Goal: Information Seeking & Learning: Check status

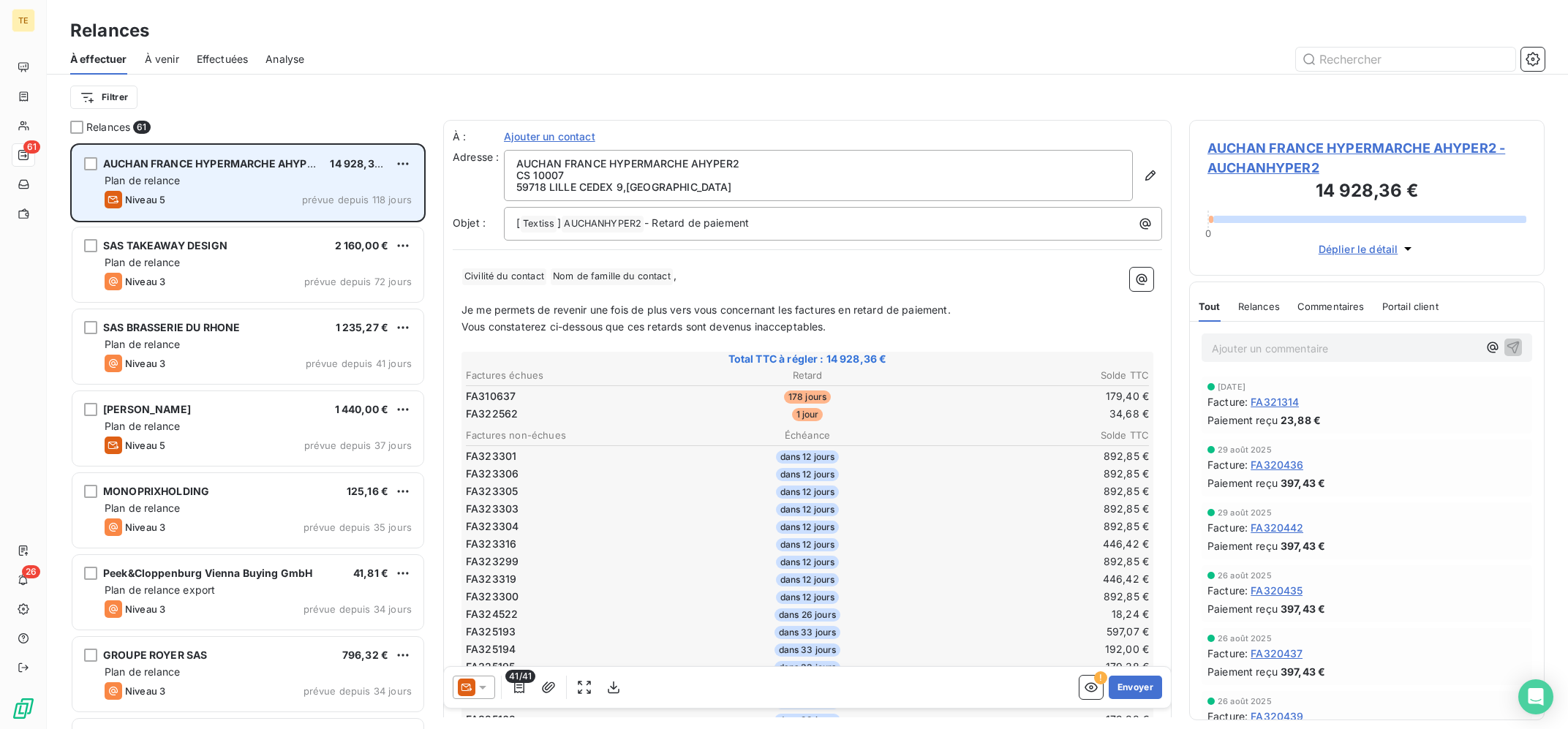
scroll to position [585, 355]
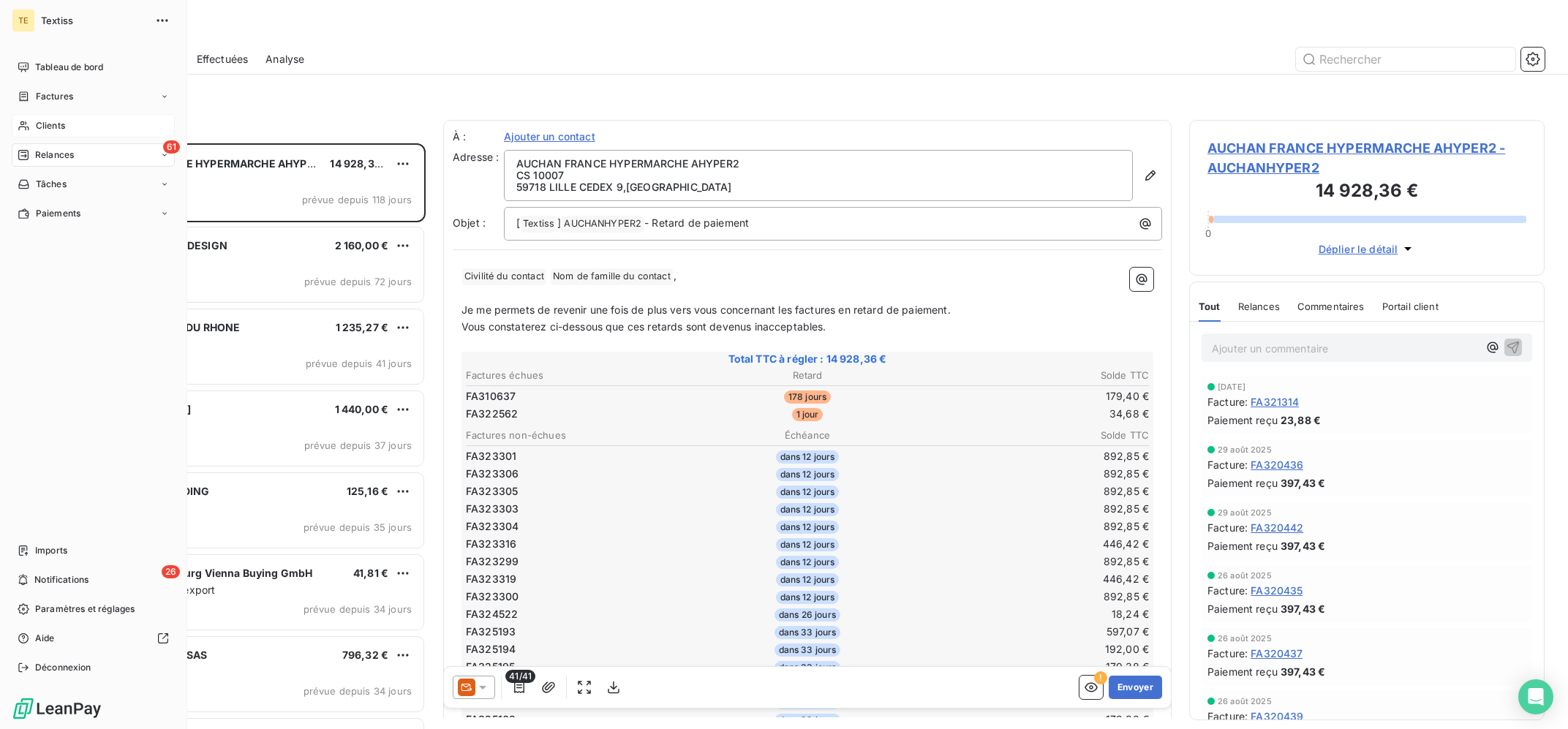
click at [29, 123] on icon at bounding box center [24, 126] width 13 height 12
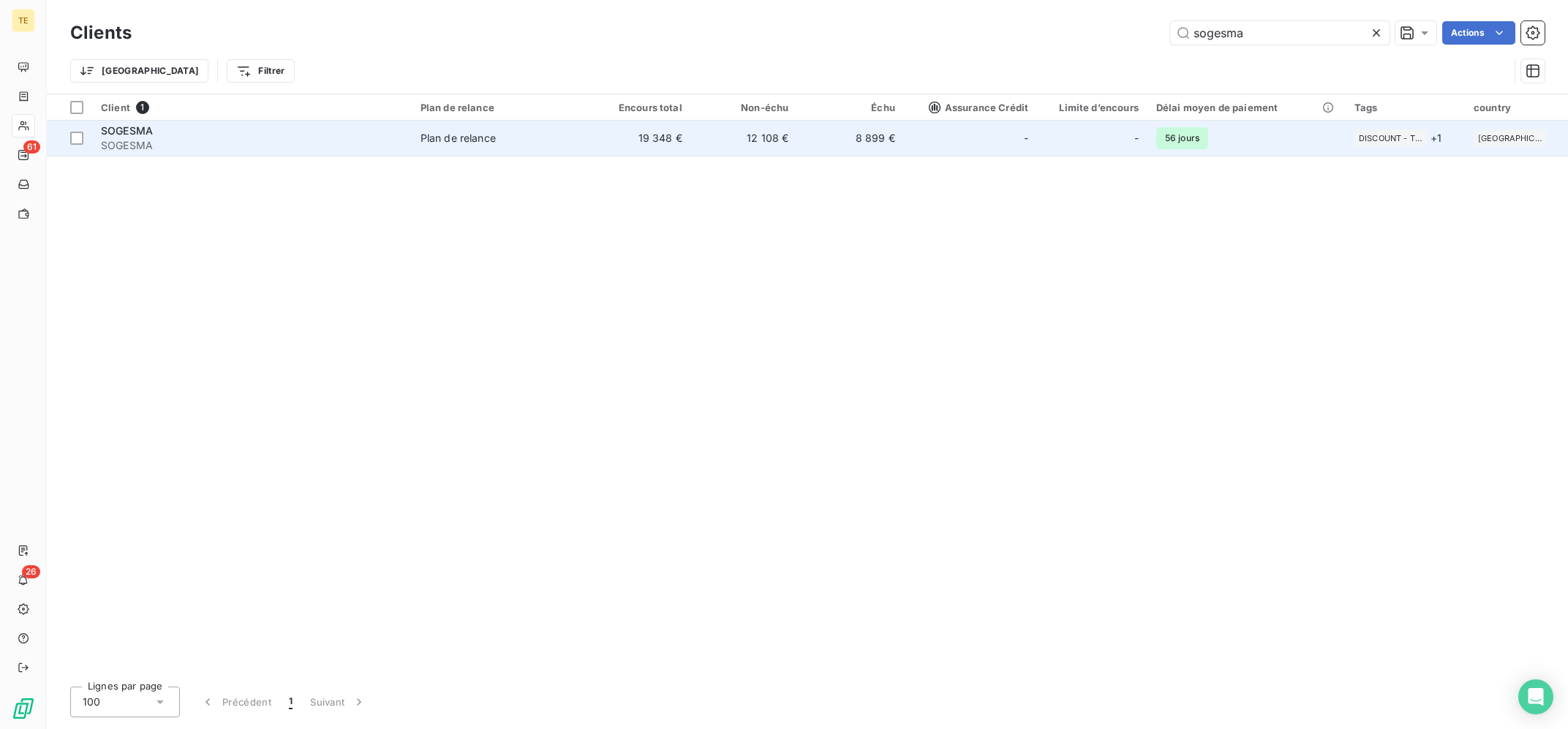
type input "sogesma"
click at [688, 132] on td "19 348 €" at bounding box center [638, 138] width 107 height 35
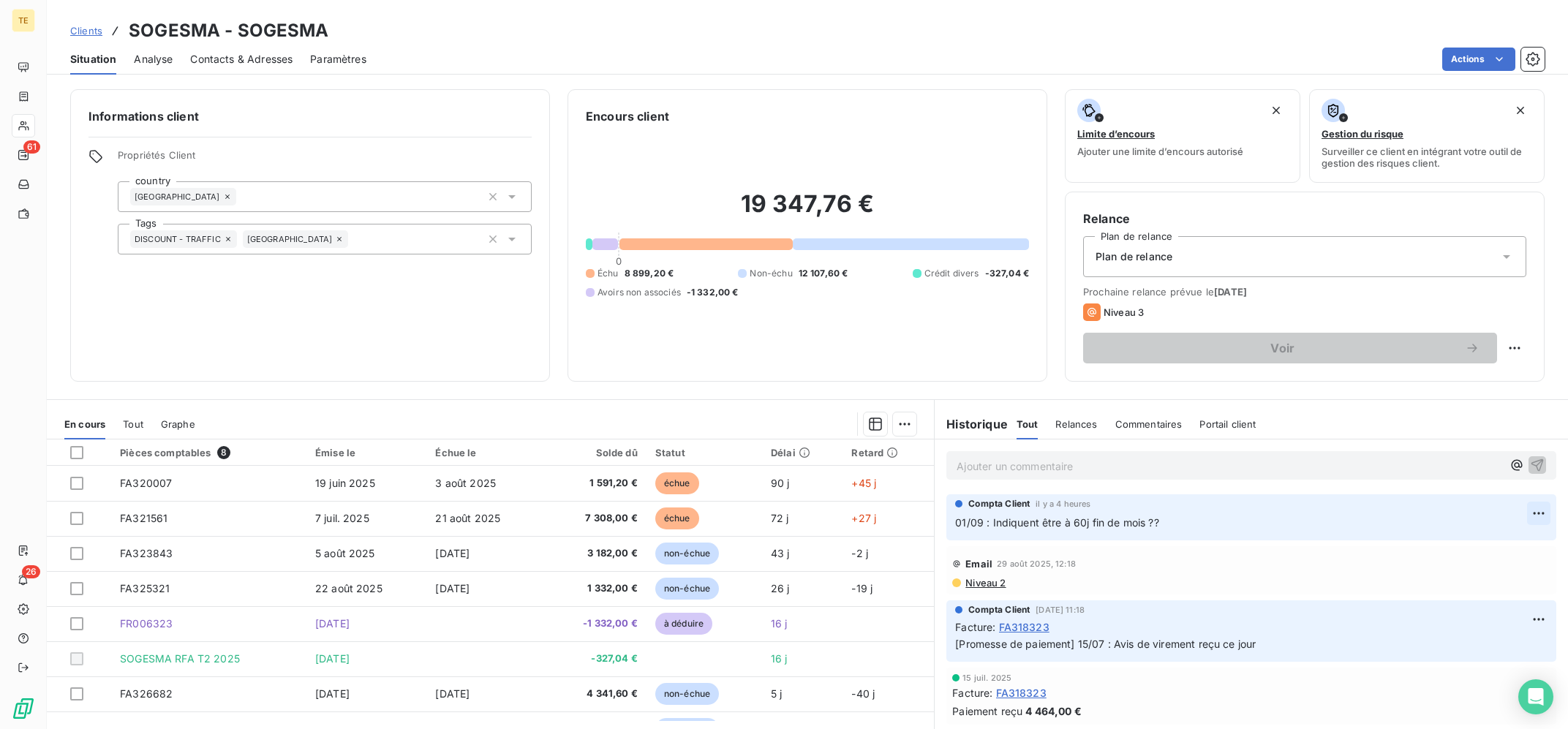
click at [1535, 517] on html "TE 61 26 Clients SOGESMA - SOGESMA Situation Analyse Contacts & Adresses Paramè…" at bounding box center [784, 364] width 1568 height 729
click at [1461, 540] on div "Editer Supprimer" at bounding box center [1504, 559] width 94 height 61
click at [1472, 544] on div "Editer" at bounding box center [1503, 546] width 82 height 23
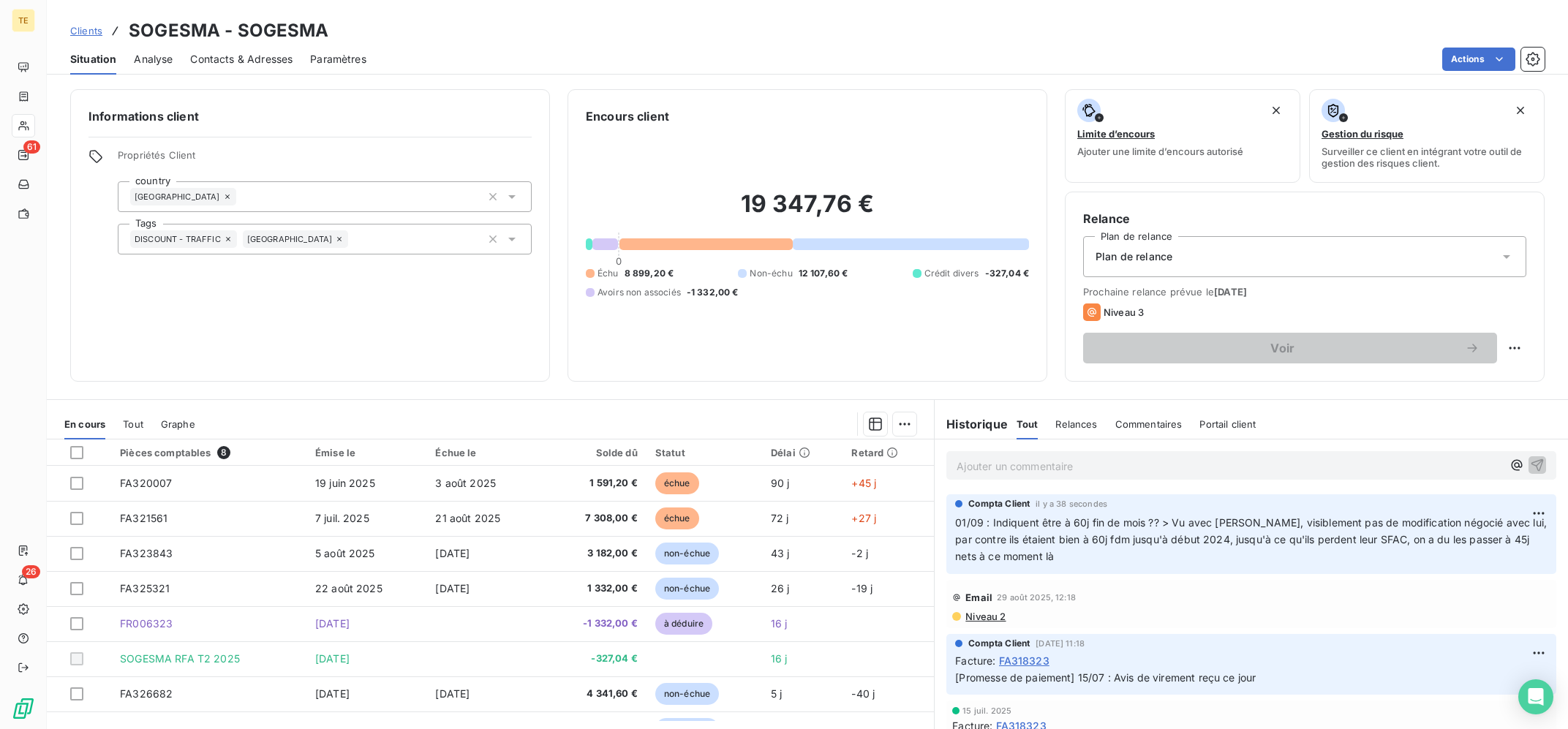
click at [1112, 548] on p "01/09 : Indiquent être à 60j fin de mois ?? > Vu avec [PERSON_NAME], visiblemen…" at bounding box center [1251, 540] width 592 height 50
click at [1024, 556] on p "01/09 : Indiquent être à 60j fin de mois ?? > Vu avec [PERSON_NAME], visiblemen…" at bounding box center [1251, 540] width 592 height 50
click at [1177, 524] on span "01/09 : Indiquent être à 60j fin de mois ?? > Vu avec [PERSON_NAME], visiblemen…" at bounding box center [1252, 540] width 595 height 46
click at [1534, 507] on html "TE 61 26 Clients SOGESMA - SOGESMA Situation Analyse Contacts & Adresses Paramè…" at bounding box center [784, 364] width 1568 height 729
click at [1490, 552] on div "Editer" at bounding box center [1503, 546] width 82 height 23
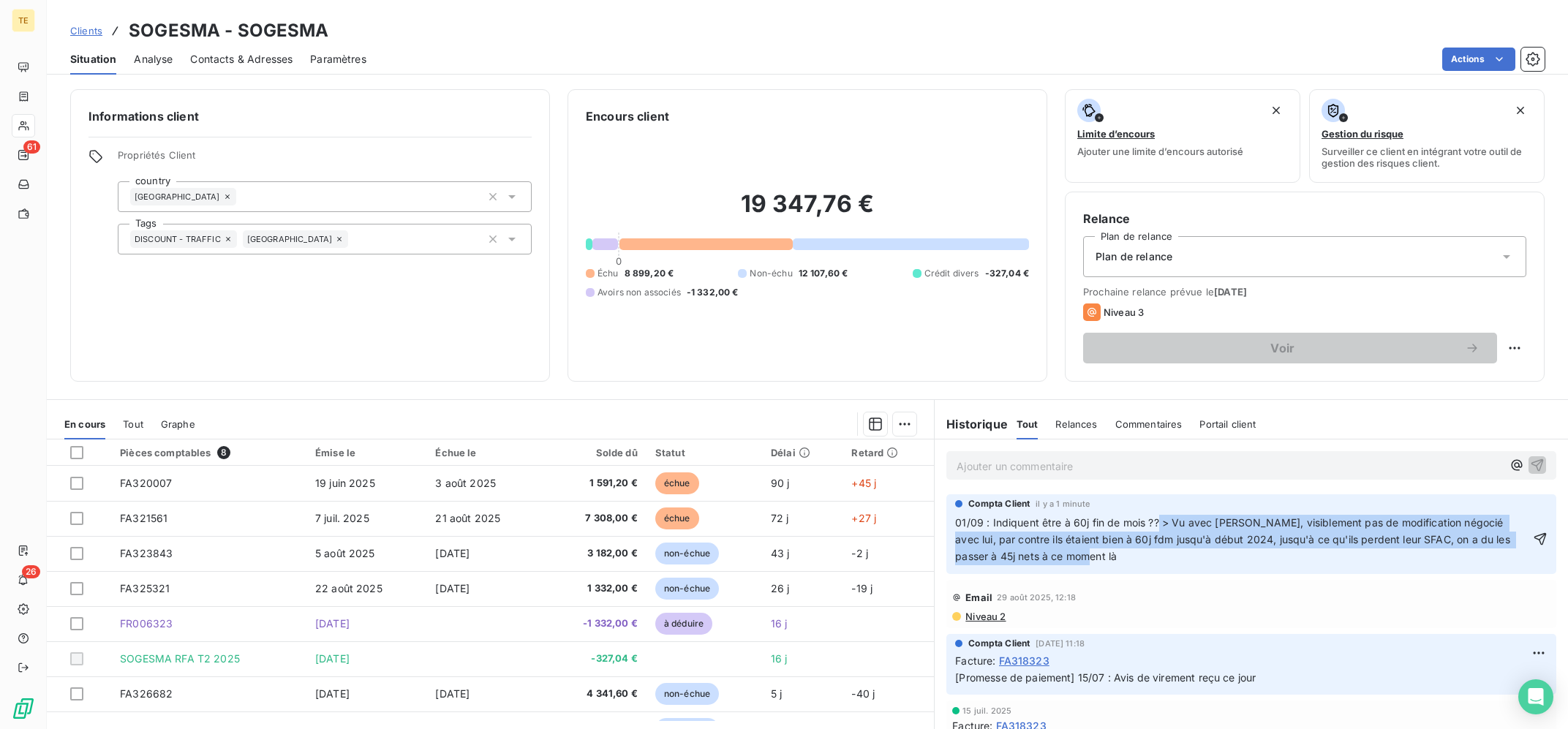
drag, startPoint x: 1092, startPoint y: 552, endPoint x: 1157, endPoint y: 525, distance: 70.4
click at [1157, 525] on p "01/09 : Indiquent être à 60j fin de mois ?? > Vu avec [PERSON_NAME], visiblemen…" at bounding box center [1242, 540] width 575 height 50
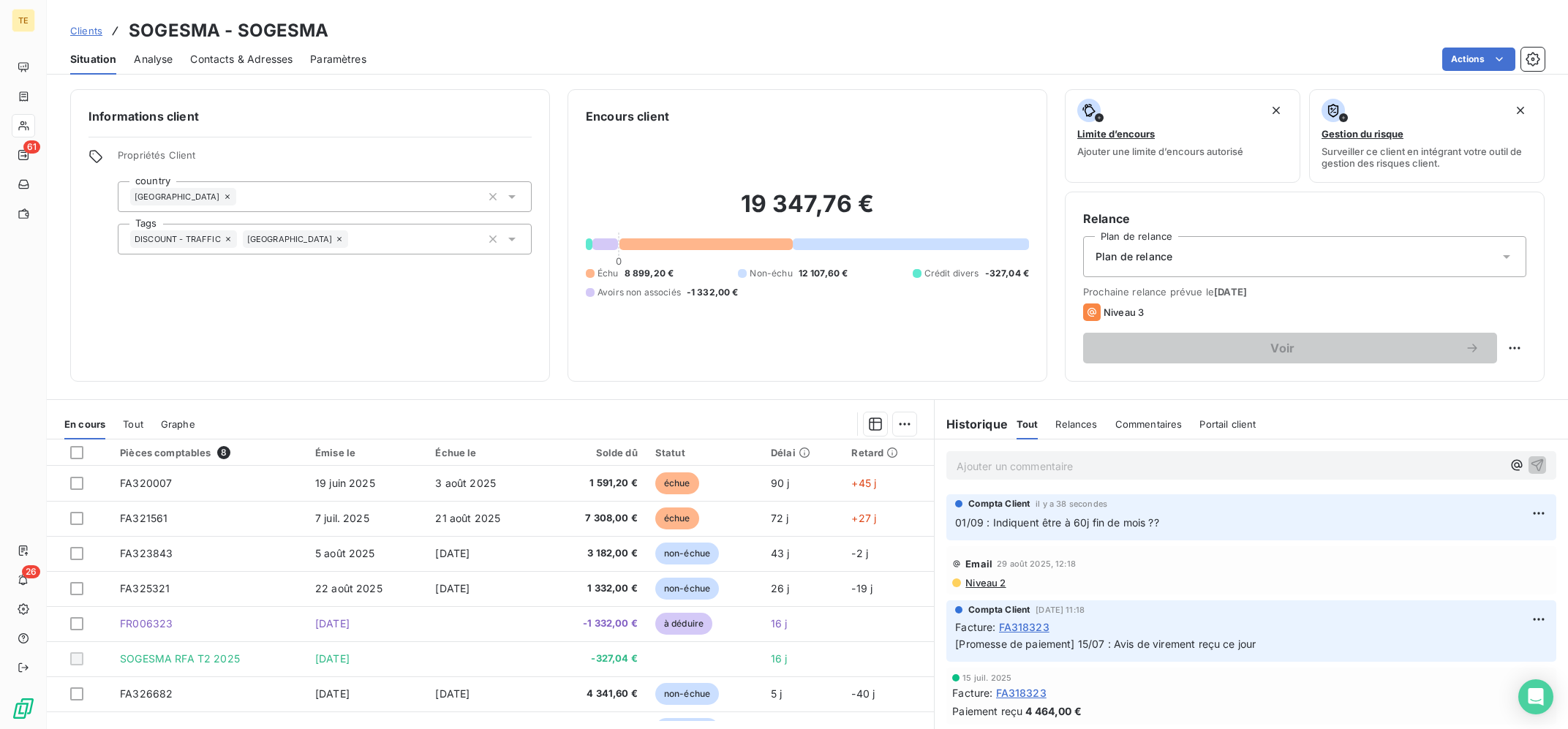
click at [1153, 474] on p "Ajouter un commentaire ﻿" at bounding box center [1229, 466] width 545 height 18
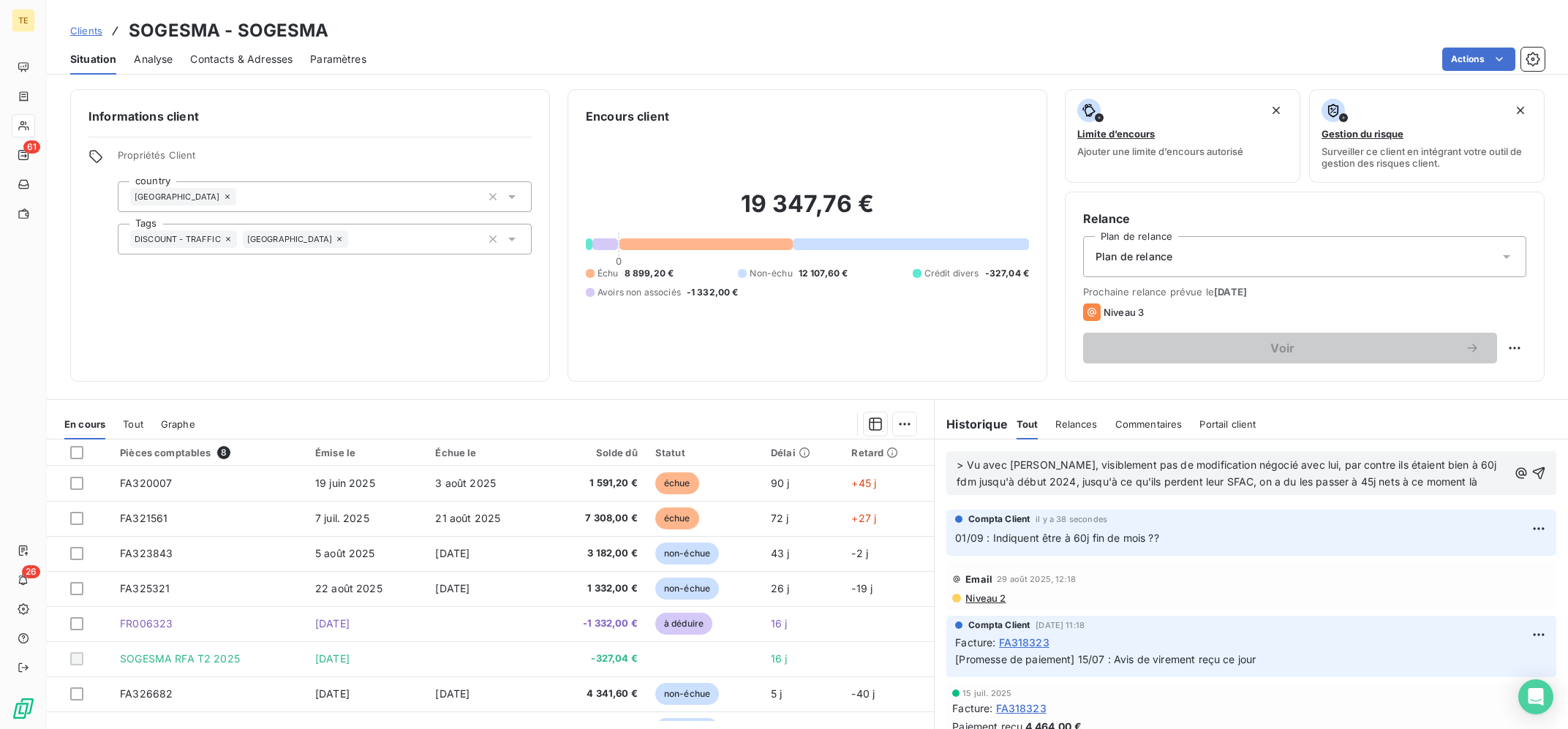
click at [963, 464] on span "> Vu avec [PERSON_NAME], visiblement pas de modification négocié avec lui, par …" at bounding box center [1228, 473] width 543 height 29
click at [958, 464] on span "> Vu avec [PERSON_NAME], visiblement pas de modification négocié avec lui, par …" at bounding box center [1228, 473] width 543 height 29
drag, startPoint x: 969, startPoint y: 464, endPoint x: 938, endPoint y: 466, distance: 31.1
click at [938, 466] on div "> Vu avec [PERSON_NAME], visiblement pas de modification négocié avec lui, par …" at bounding box center [1251, 473] width 634 height 68
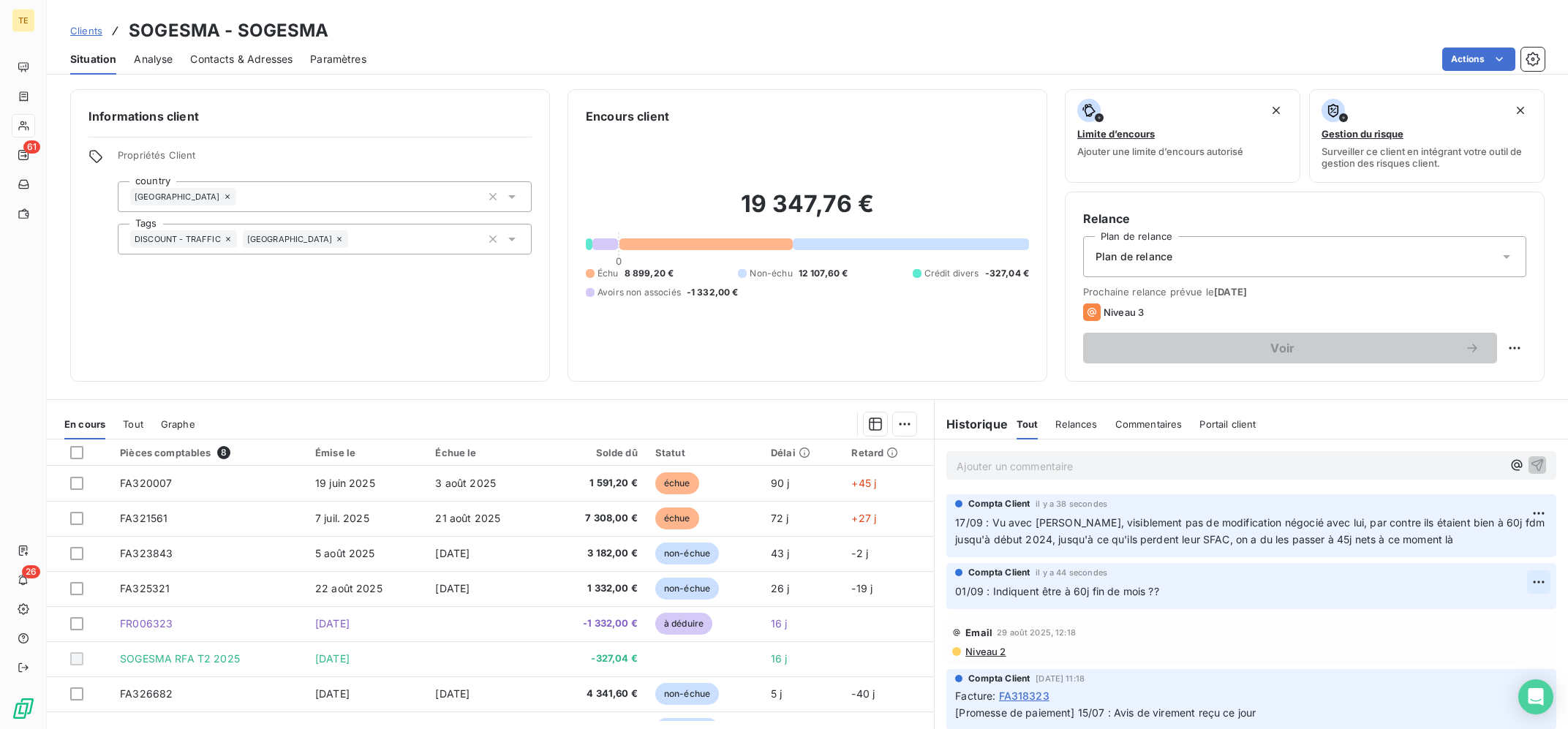
click at [1539, 581] on html "TE 61 26 Clients SOGESMA - SOGESMA Situation Analyse Contacts & Adresses Paramè…" at bounding box center [784, 364] width 1568 height 729
click at [1498, 614] on div "Editer" at bounding box center [1503, 614] width 82 height 23
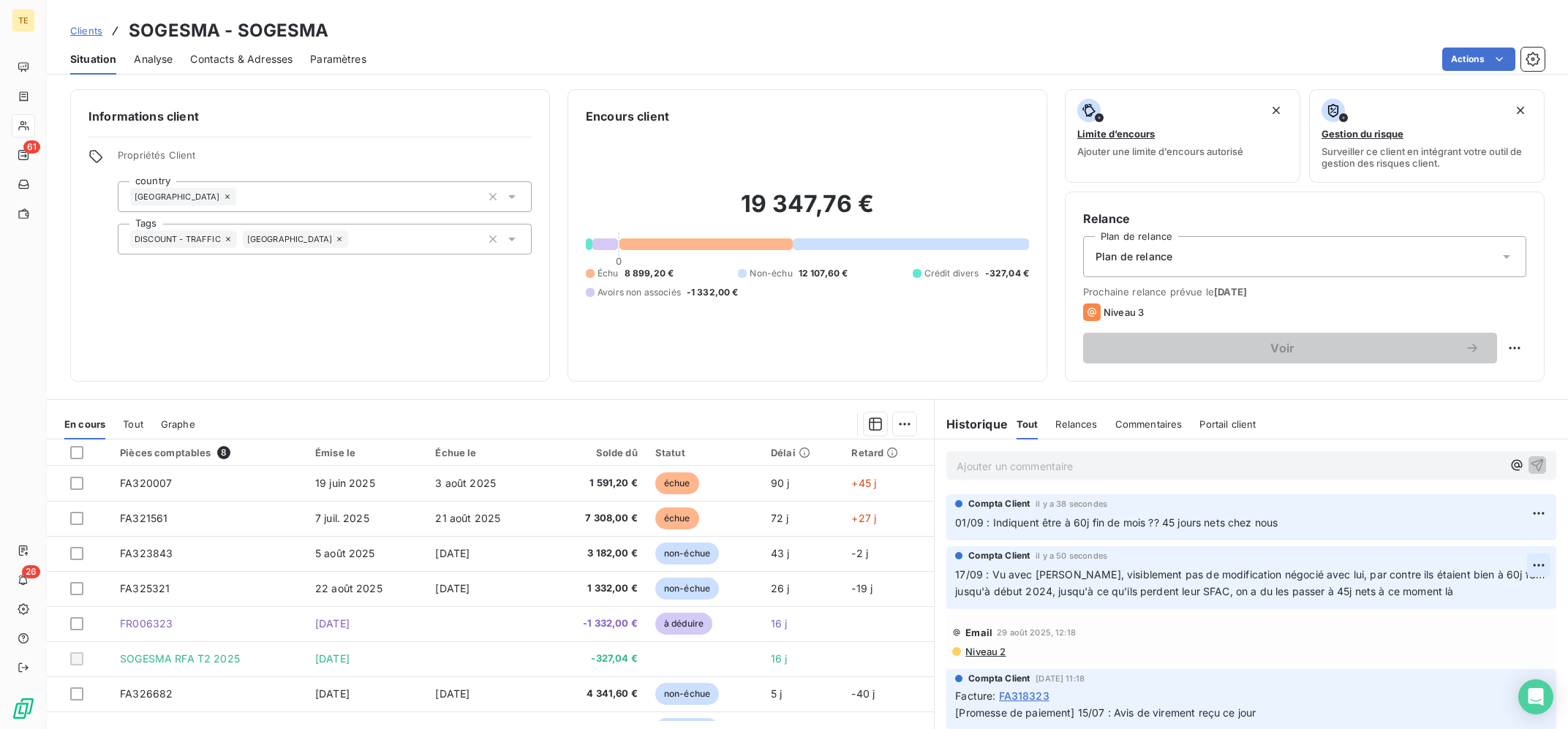
click at [1535, 557] on html "TE 61 26 Clients SOGESMA - SOGESMA Situation Analyse Contacts & Adresses Paramè…" at bounding box center [784, 364] width 1568 height 729
click at [1511, 602] on div "Editer" at bounding box center [1503, 598] width 82 height 23
click at [1496, 587] on p "17/09 : Vu avec [PERSON_NAME], visiblement pas de modification négocié avec lui…" at bounding box center [1242, 583] width 575 height 33
click at [1481, 598] on p "17/09 : Vu avec [PERSON_NAME], visiblement pas de modification négocié avec lui…" at bounding box center [1242, 583] width 575 height 33
